Goal: Transaction & Acquisition: Subscribe to service/newsletter

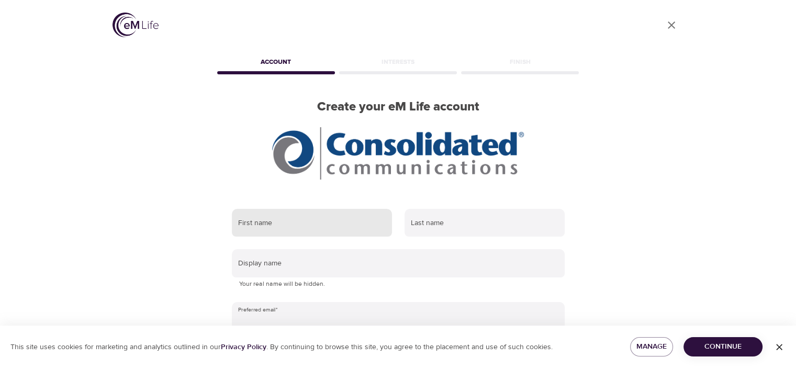
type input "[EMAIL_ADDRESS][DOMAIN_NAME]"
click at [341, 225] on input "text" at bounding box center [312, 223] width 160 height 28
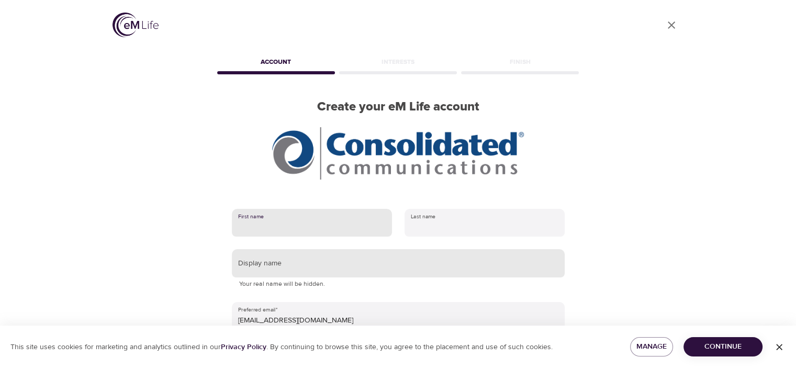
type input "Christopher"
type input "Lillie"
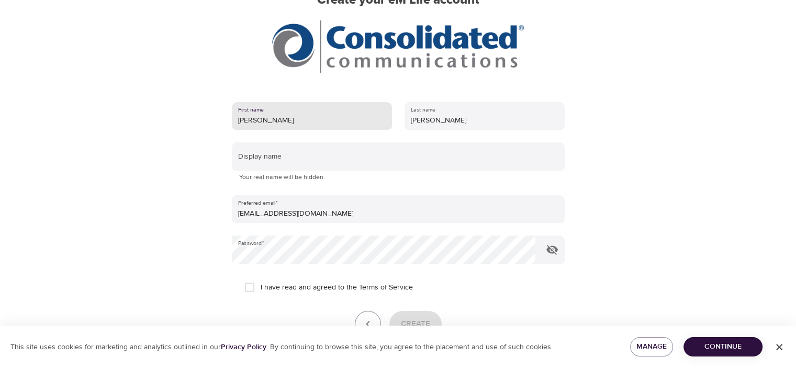
scroll to position [107, 0]
click at [249, 285] on input "I have read and agreed to the Terms of Service" at bounding box center [250, 287] width 22 height 22
checkbox input "true"
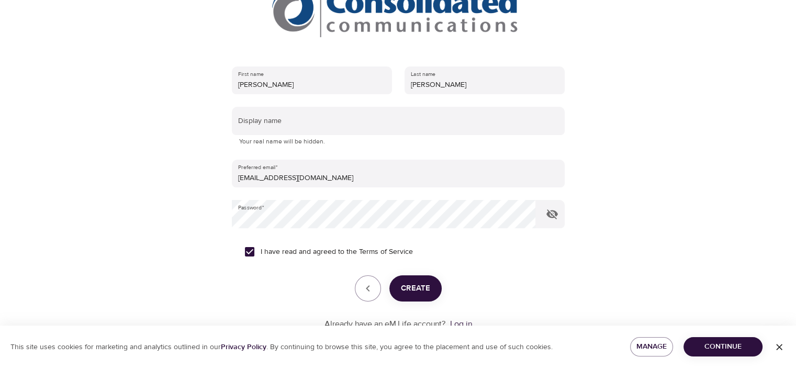
scroll to position [175, 0]
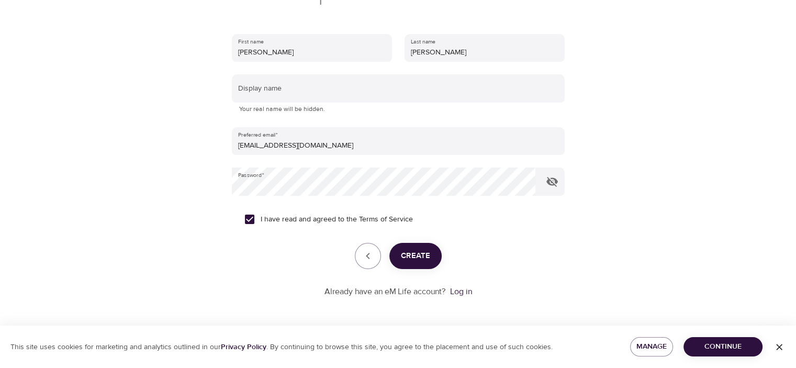
click at [741, 344] on span "Continue" at bounding box center [723, 346] width 62 height 13
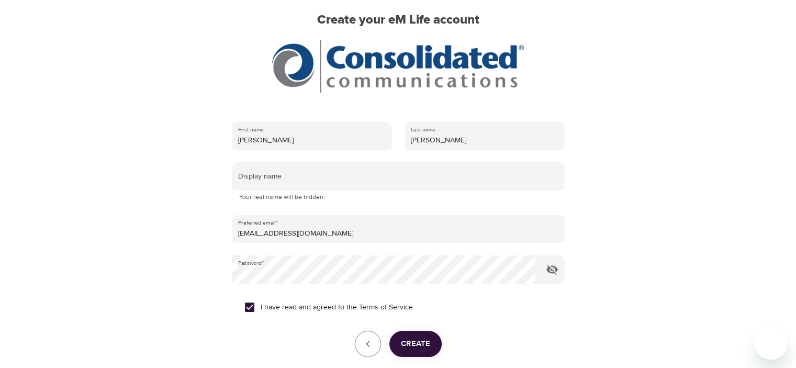
scroll to position [105, 0]
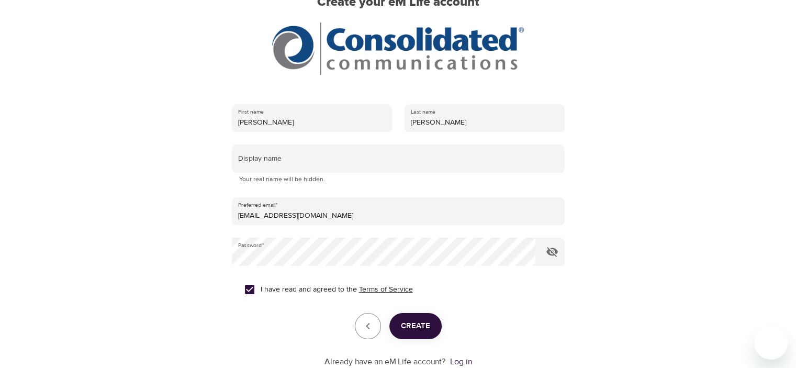
click at [407, 321] on span "Create" at bounding box center [415, 326] width 29 height 14
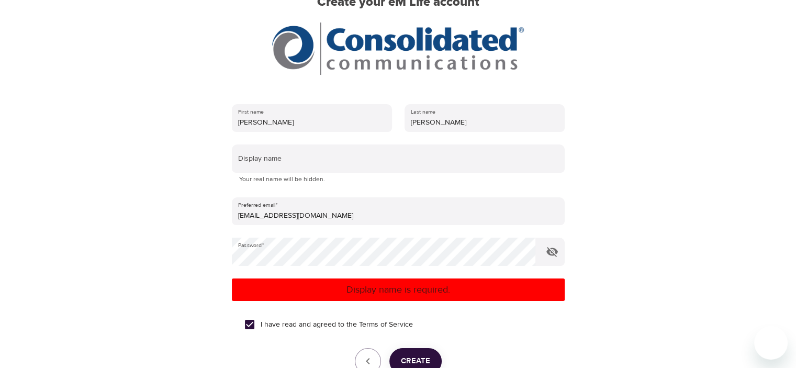
click at [431, 288] on p "Display name is required." at bounding box center [398, 290] width 325 height 14
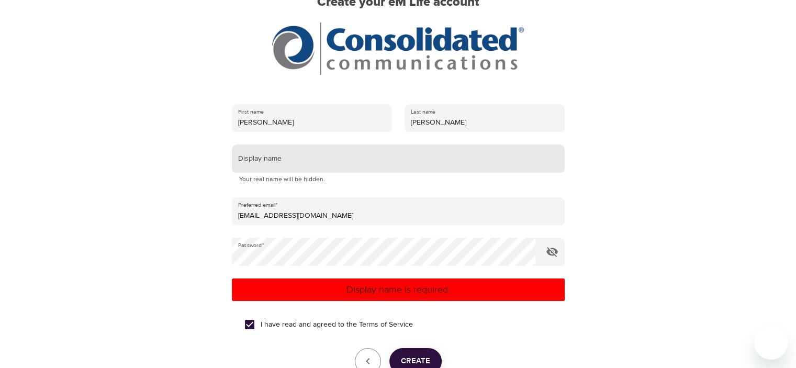
drag, startPoint x: 259, startPoint y: 165, endPoint x: 278, endPoint y: 167, distance: 19.5
click at [259, 165] on input "text" at bounding box center [398, 158] width 333 height 28
type input "Painter41"
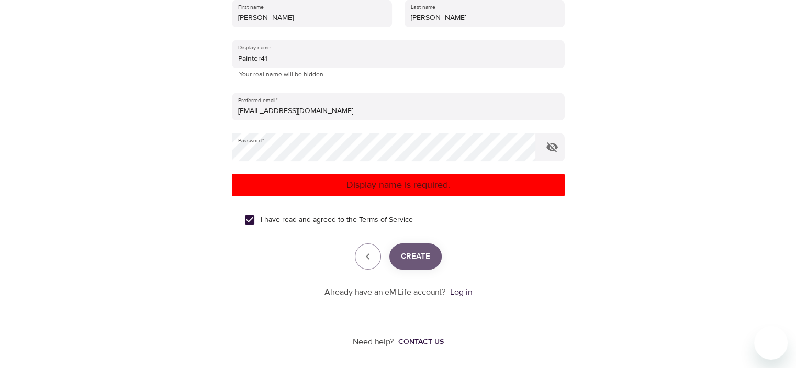
click at [418, 263] on span "Create" at bounding box center [415, 257] width 29 height 14
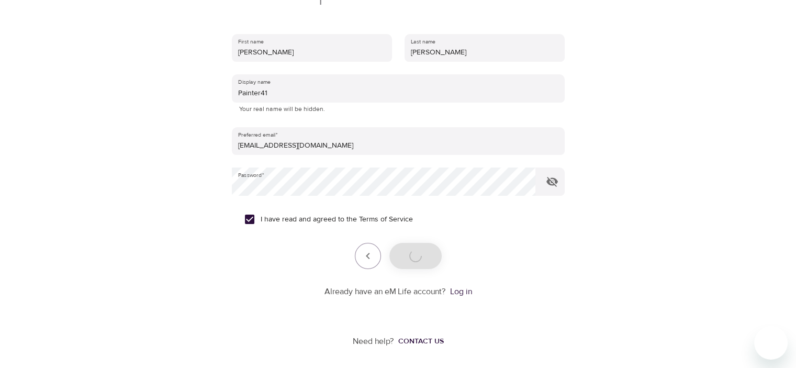
scroll to position [209, 0]
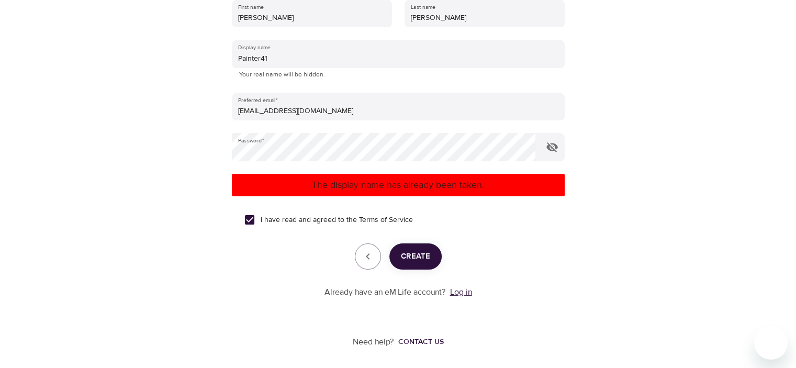
click at [465, 291] on link "Log in" at bounding box center [461, 292] width 22 height 10
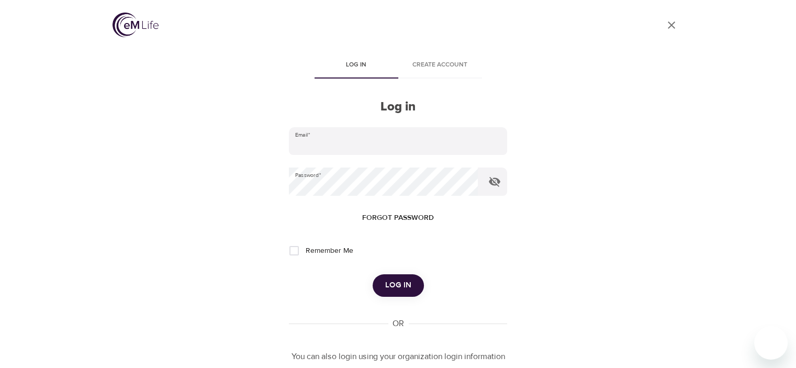
type input "[EMAIL_ADDRESS][DOMAIN_NAME]"
click at [293, 249] on input "Remember Me" at bounding box center [294, 251] width 22 height 22
checkbox input "true"
drag, startPoint x: 408, startPoint y: 287, endPoint x: 431, endPoint y: 282, distance: 23.0
click at [408, 287] on span "Log in" at bounding box center [398, 285] width 26 height 14
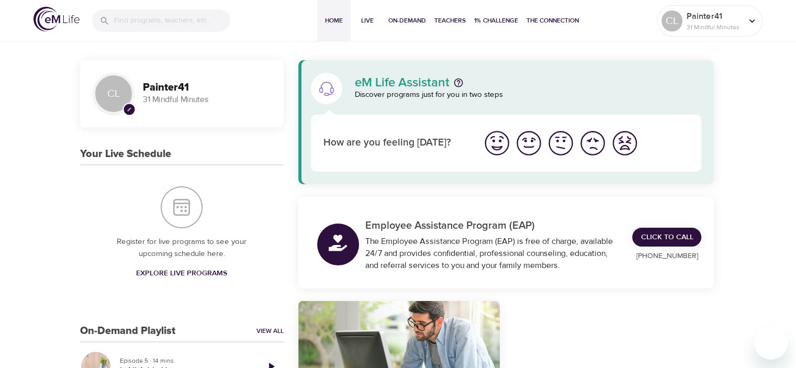
click at [584, 149] on img "I'm feeling bad" at bounding box center [592, 143] width 29 height 29
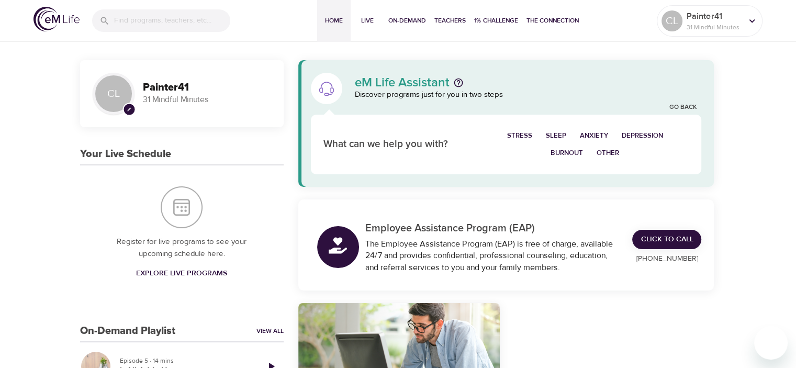
click at [525, 135] on span "Stress" at bounding box center [519, 136] width 25 height 12
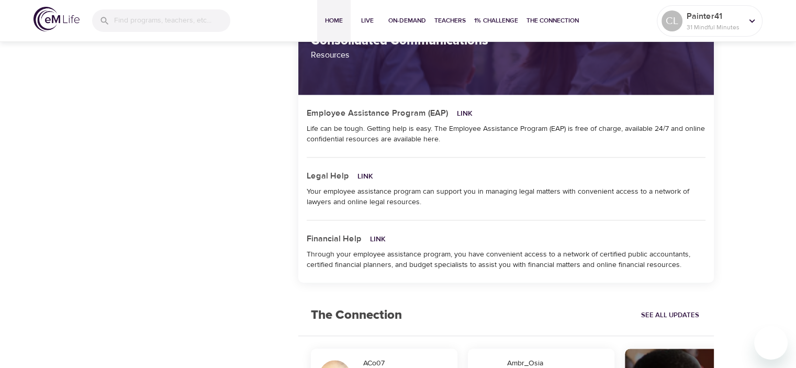
scroll to position [903, 0]
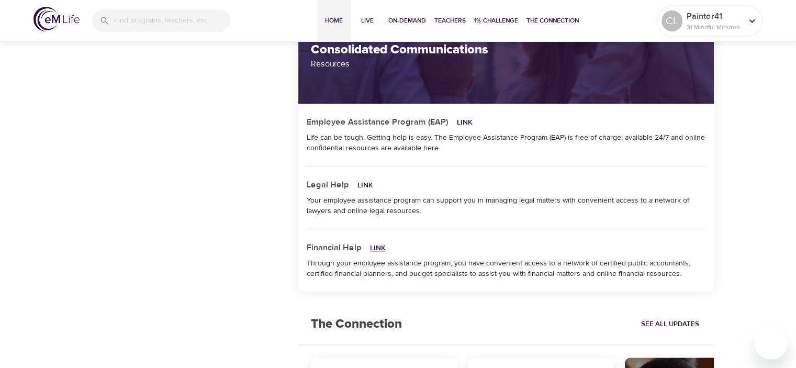
click at [379, 244] on link "Link" at bounding box center [378, 247] width 16 height 9
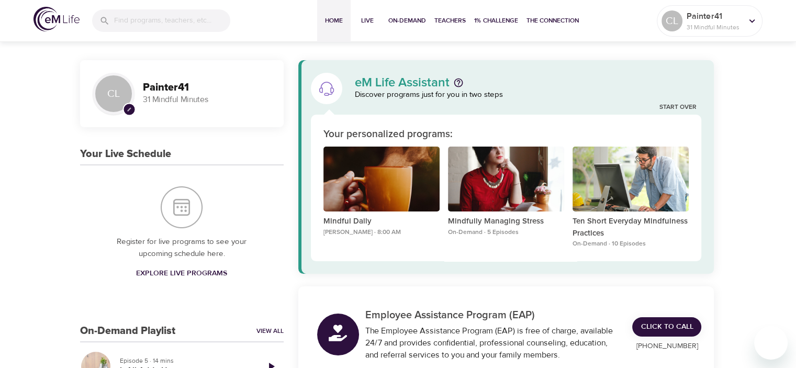
scroll to position [0, 0]
click at [395, 24] on span "On-Demand" at bounding box center [407, 20] width 38 height 11
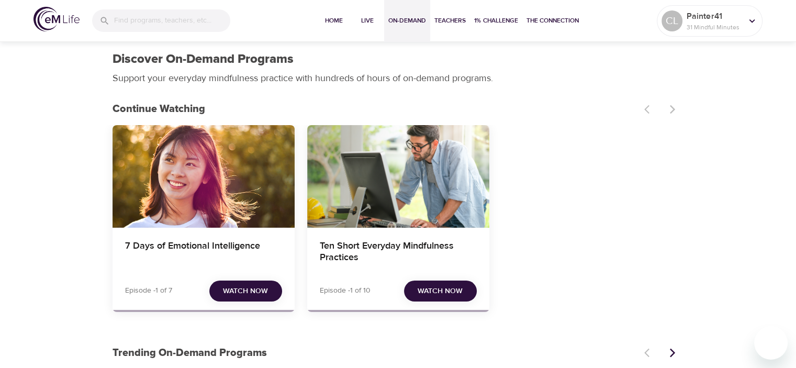
click at [672, 110] on div at bounding box center [661, 109] width 46 height 23
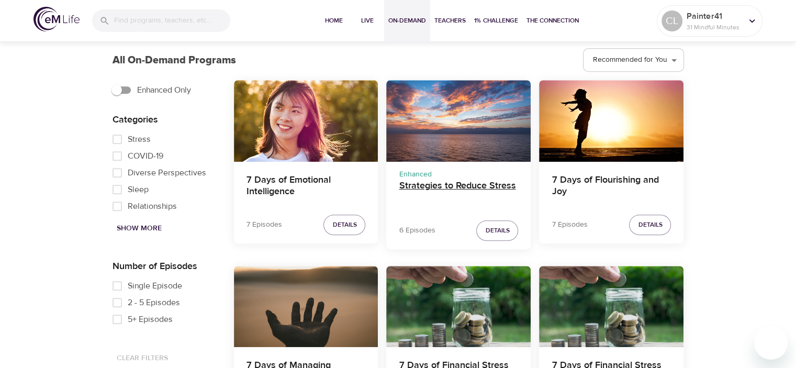
scroll to position [628, 0]
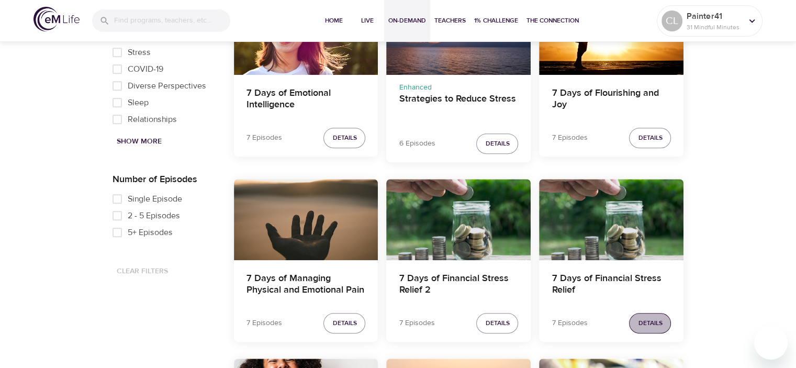
click at [652, 321] on span "Details" at bounding box center [650, 323] width 24 height 11
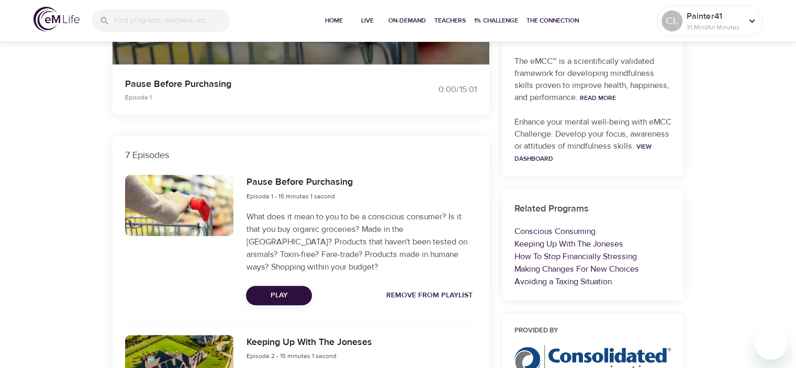
scroll to position [262, 0]
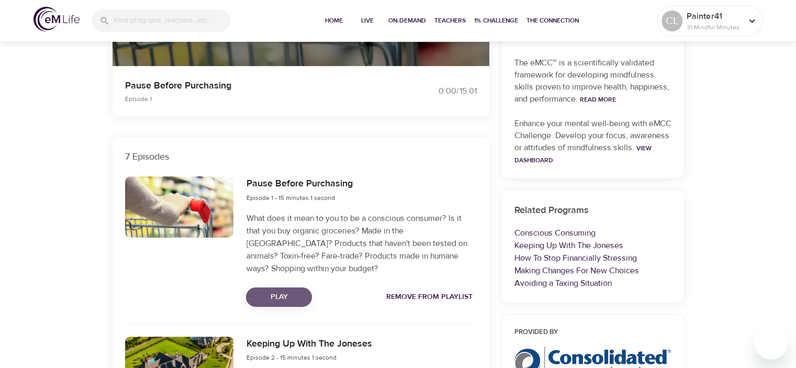
click at [268, 293] on span "Play" at bounding box center [278, 297] width 49 height 13
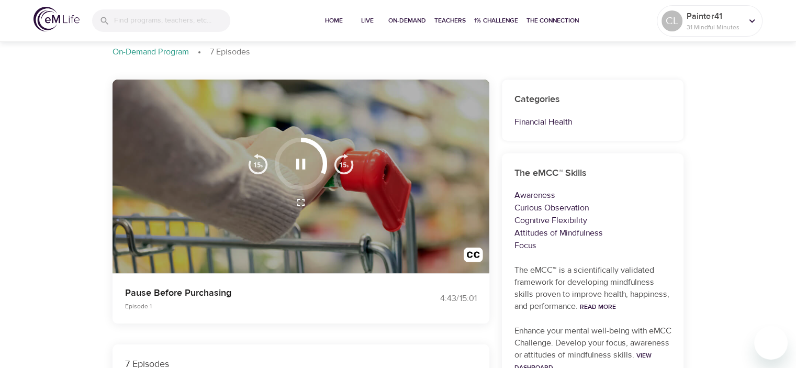
scroll to position [52, 0]
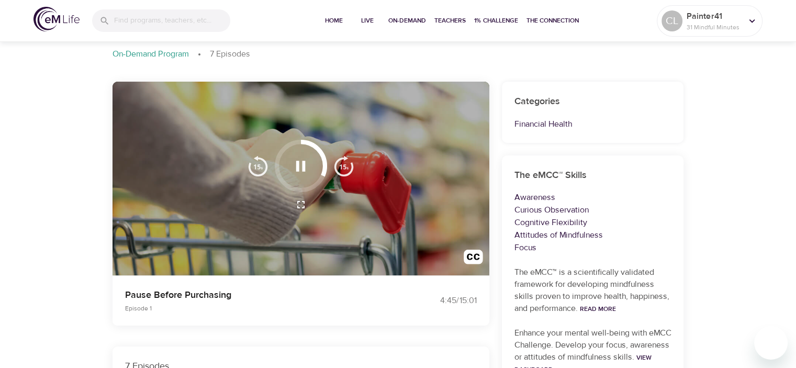
click at [352, 199] on div at bounding box center [300, 204] width 119 height 25
click at [294, 162] on icon "button" at bounding box center [301, 166] width 18 height 18
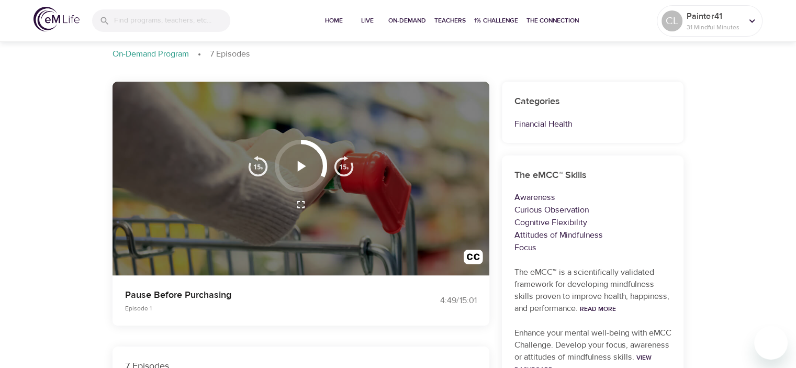
click at [300, 168] on icon "button" at bounding box center [302, 166] width 8 height 10
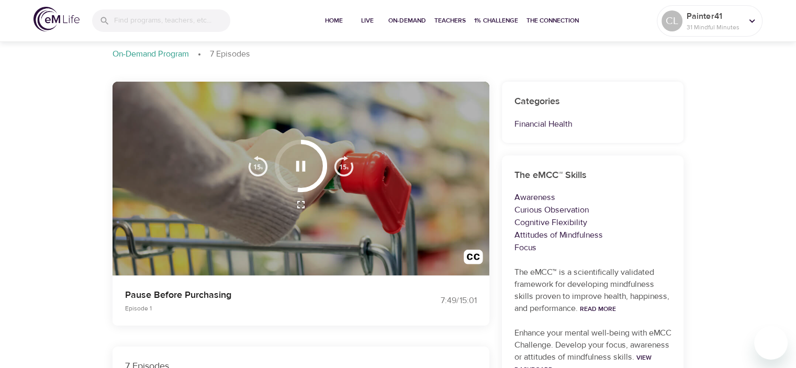
click at [307, 163] on icon "button" at bounding box center [301, 166] width 18 height 18
